Goal: Navigation & Orientation: Find specific page/section

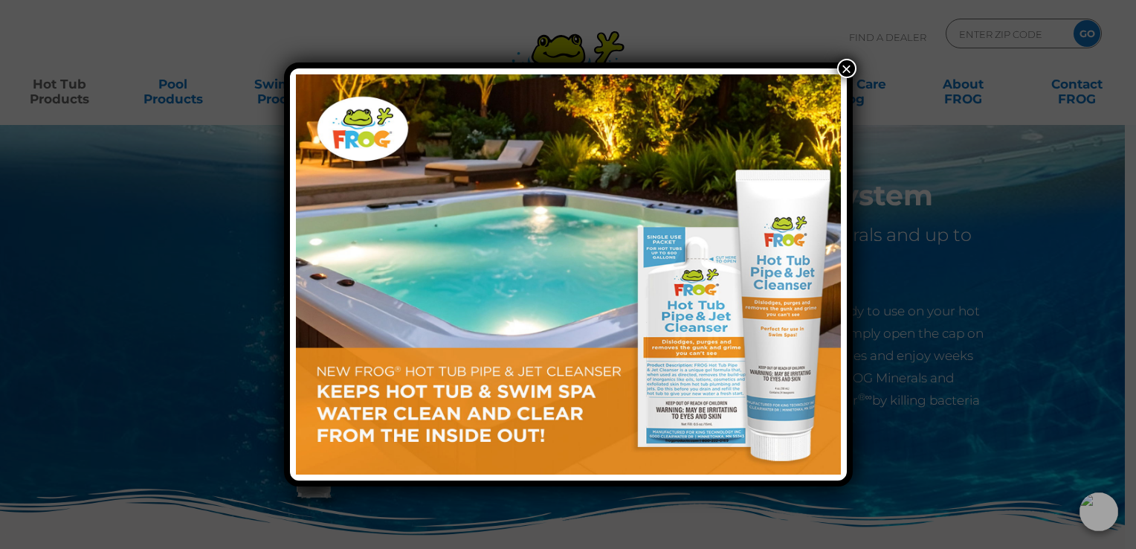
click at [851, 74] on button "×" at bounding box center [846, 68] width 19 height 19
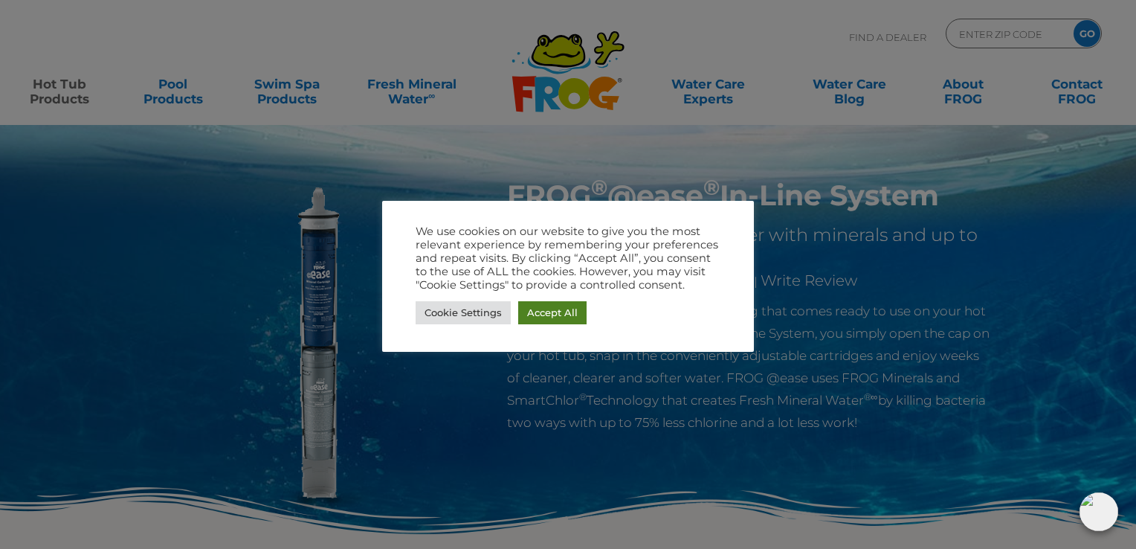
click at [526, 314] on link "Accept All" at bounding box center [552, 312] width 68 height 23
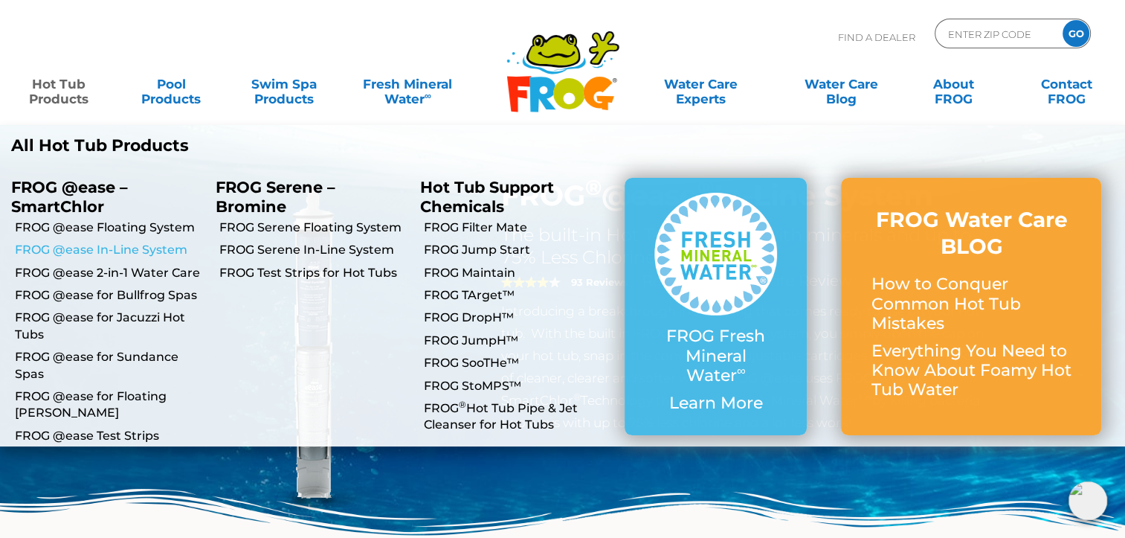
click at [88, 248] on link "FROG @ease In-Line System" at bounding box center [110, 250] width 190 height 16
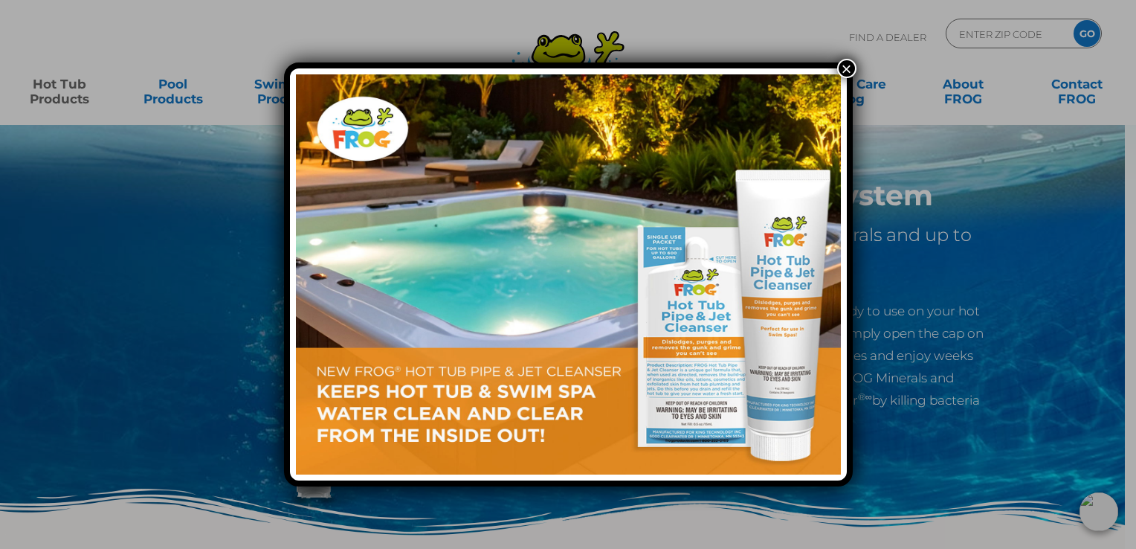
click at [843, 61] on button "×" at bounding box center [846, 68] width 19 height 19
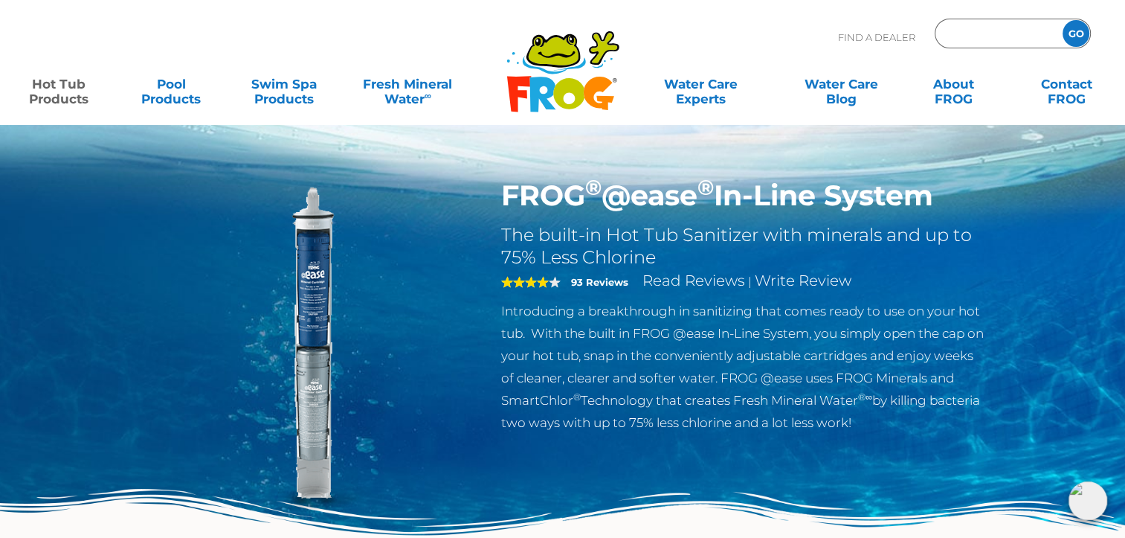
click at [974, 37] on input "Zip Code Form" at bounding box center [996, 34] width 100 height 22
type input "17078"
click at [1074, 28] on input "GO" at bounding box center [1075, 33] width 27 height 27
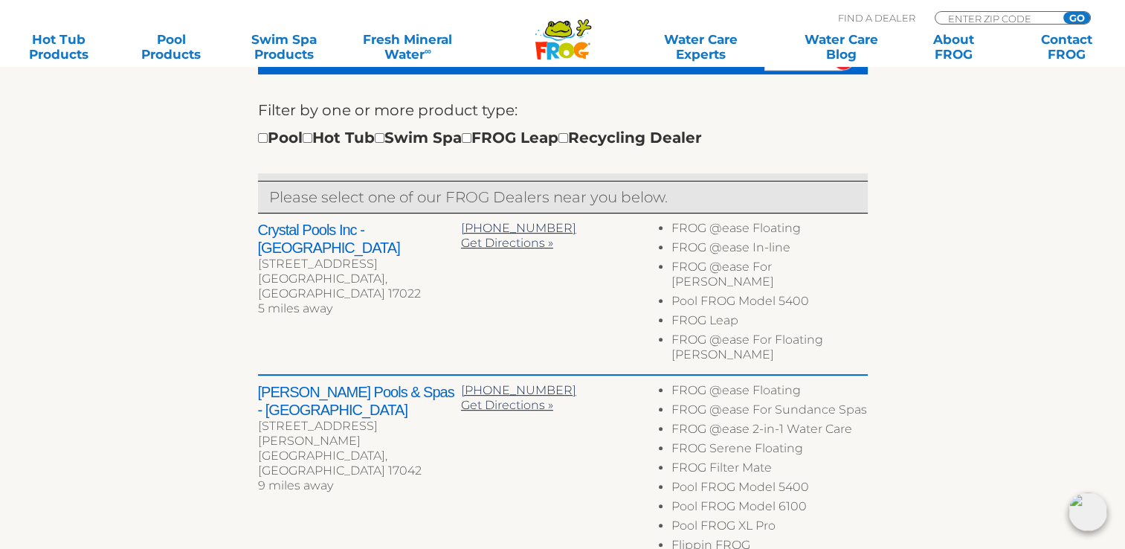
scroll to position [595, 0]
